Goal: Information Seeking & Learning: Learn about a topic

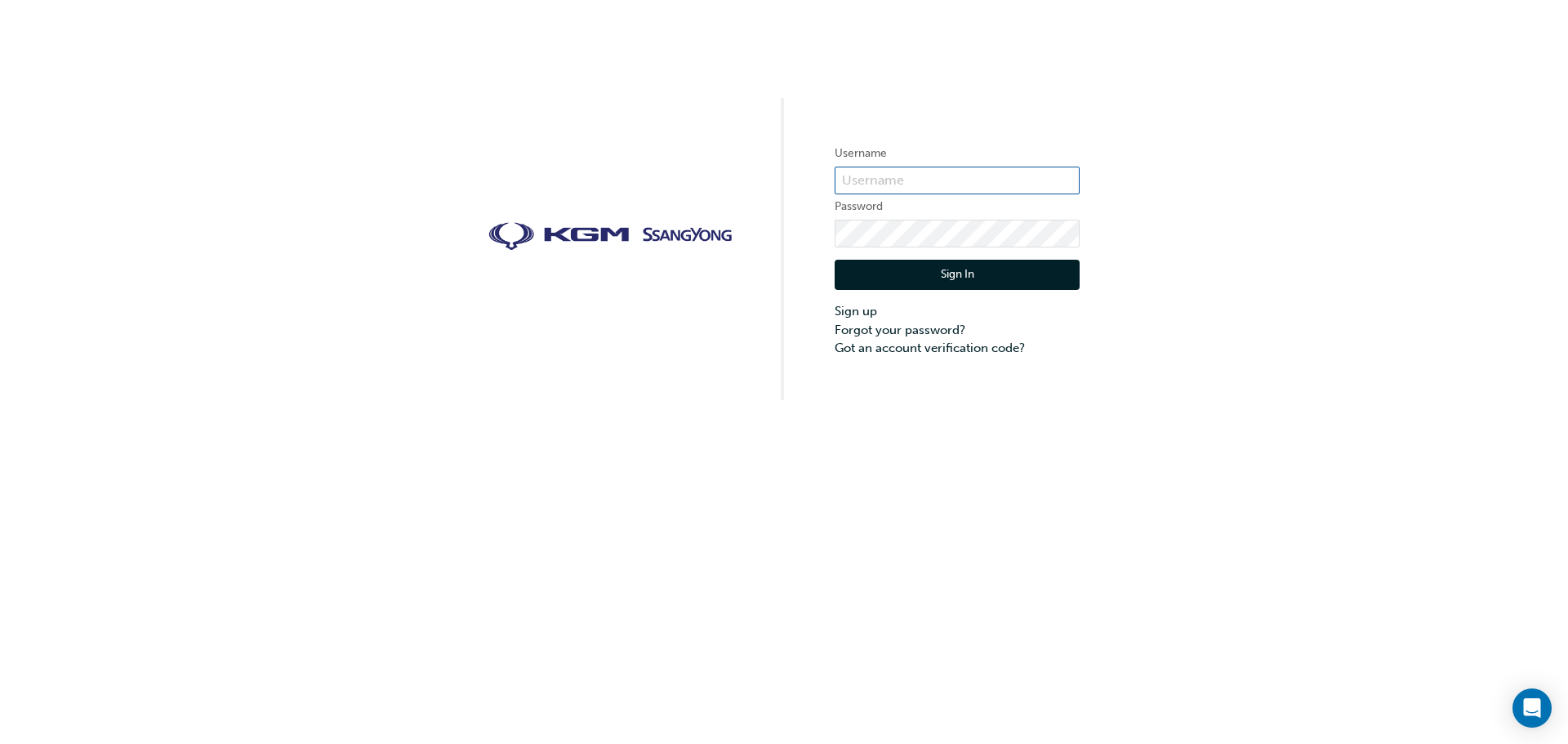
type input "[PERSON_NAME].May"
click at [956, 270] on button "Sign In" at bounding box center [957, 275] width 245 height 31
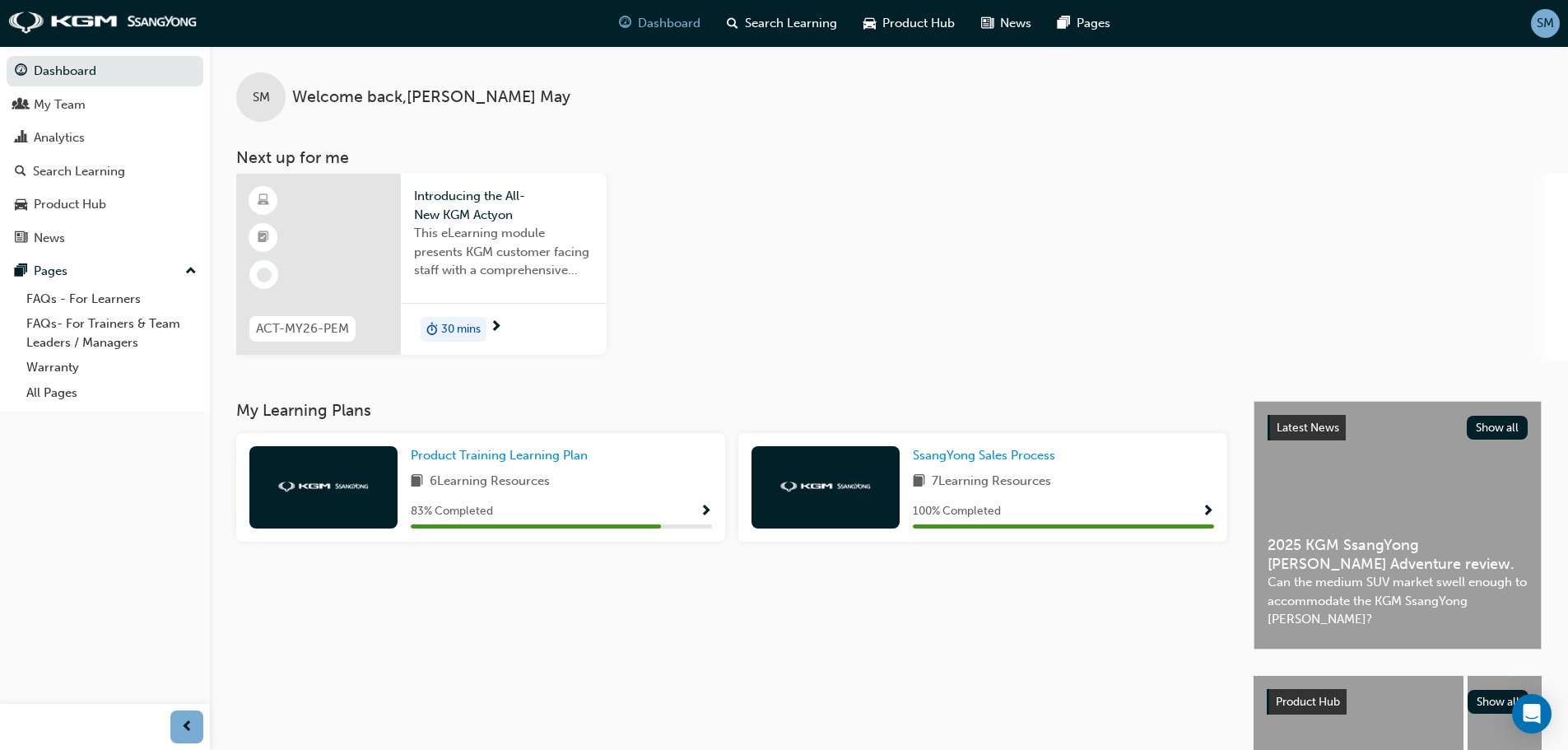
click at [704, 509] on span "Show Progress" at bounding box center [706, 512] width 13 height 15
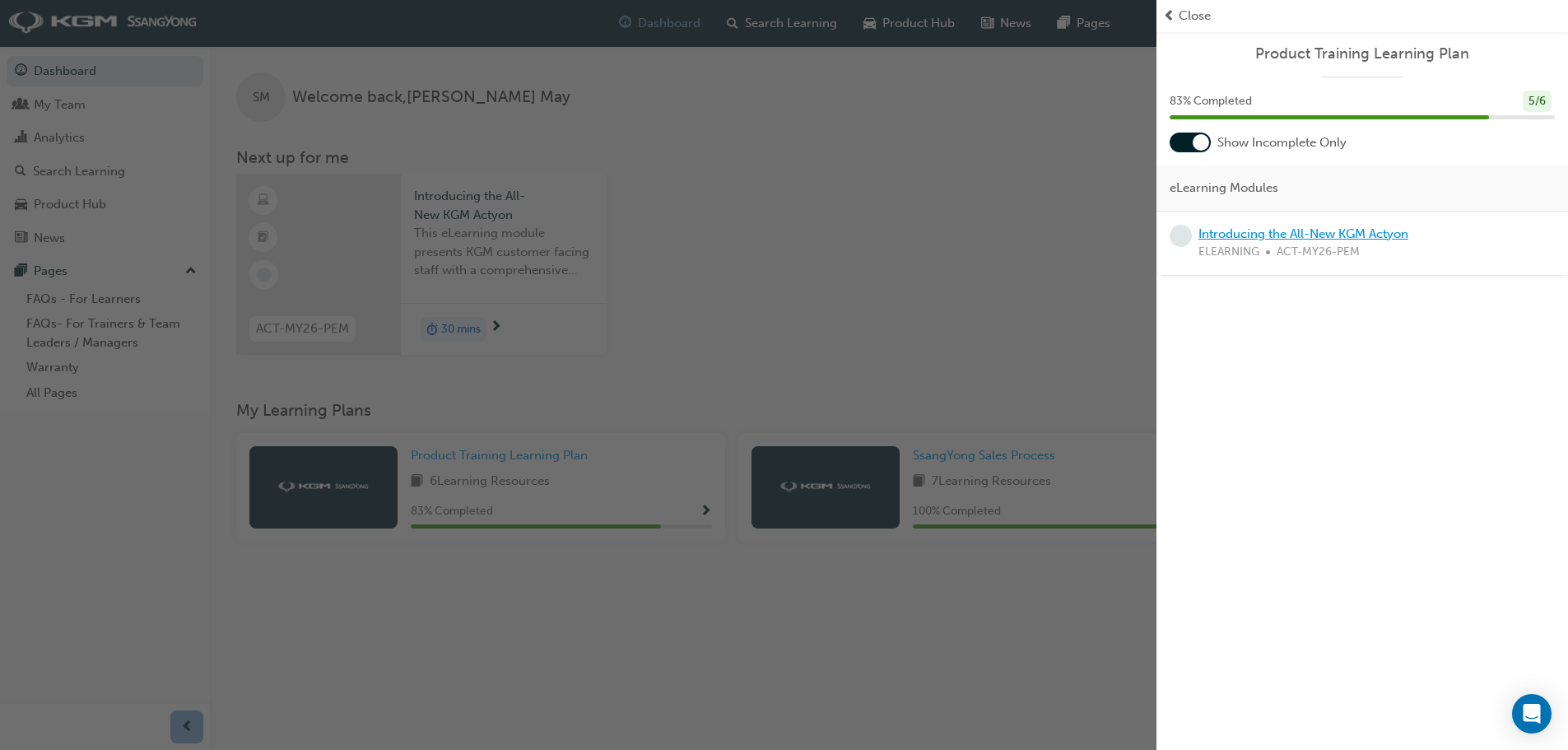
click at [1371, 230] on link "Introducing the All-New KGM Actyon" at bounding box center [1303, 234] width 210 height 15
